Goal: Find contact information: Find contact information

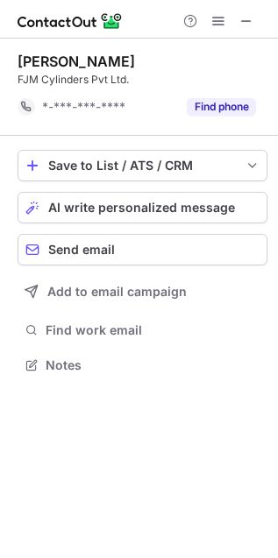
scroll to position [7, 9]
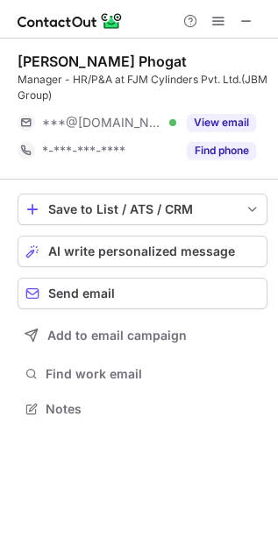
scroll to position [396, 278]
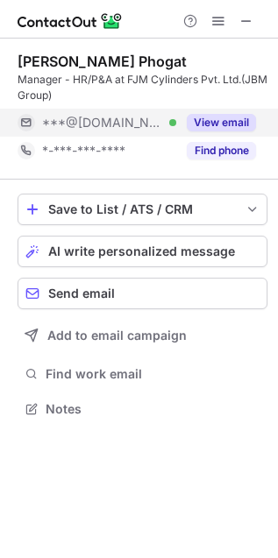
click at [252, 116] on button "View email" at bounding box center [221, 123] width 69 height 18
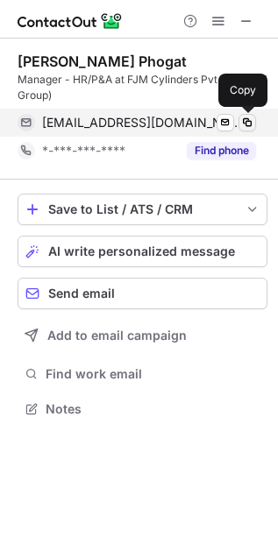
click at [245, 118] on span at bounding box center [247, 123] width 14 height 14
click at [252, 119] on span at bounding box center [247, 123] width 14 height 14
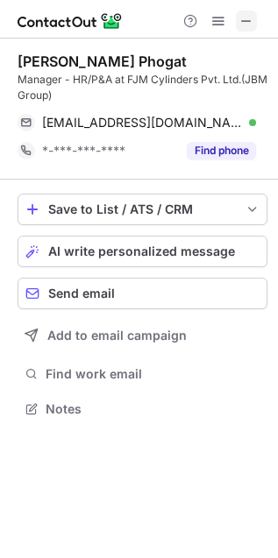
click at [246, 24] on span at bounding box center [246, 21] width 14 height 14
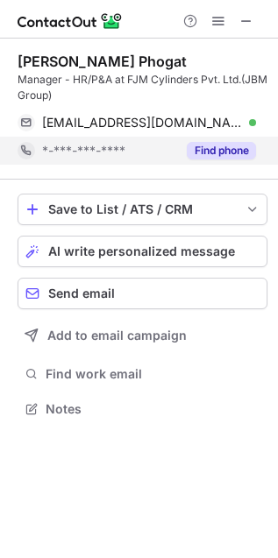
click at [232, 141] on div "Find phone" at bounding box center [216, 151] width 80 height 28
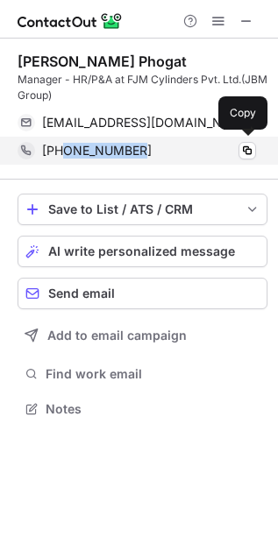
drag, startPoint x: 62, startPoint y: 147, endPoint x: 160, endPoint y: 146, distance: 97.3
click at [160, 146] on div "+919999115859" at bounding box center [149, 151] width 214 height 16
copy span "9999115859"
click at [252, 147] on span at bounding box center [247, 151] width 14 height 14
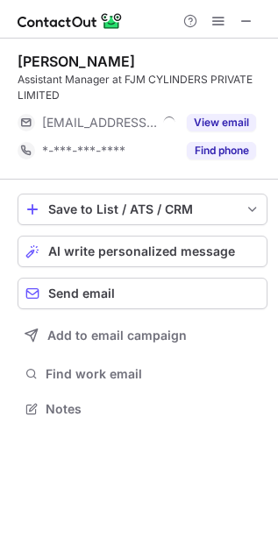
scroll to position [396, 278]
click at [242, 18] on span at bounding box center [246, 21] width 14 height 14
